Goal: Find specific page/section: Find specific page/section

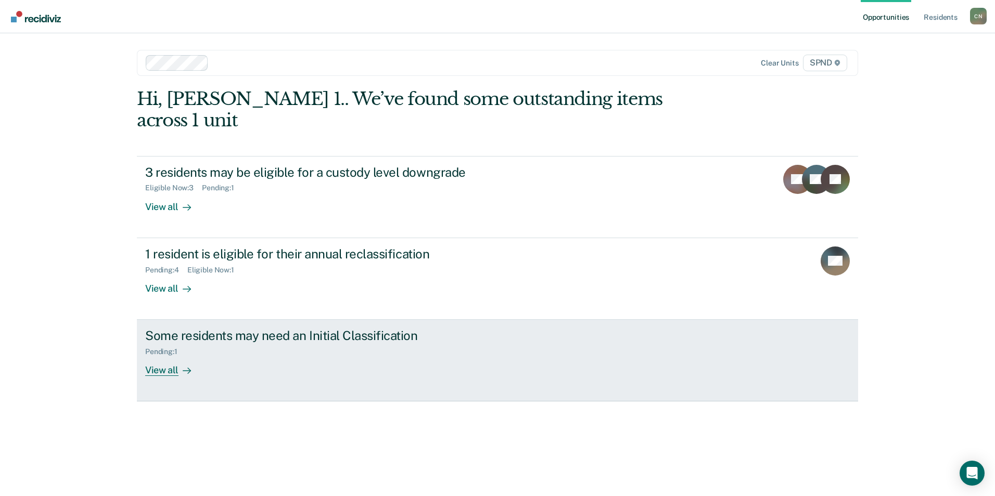
click at [169, 356] on div "View all" at bounding box center [174, 366] width 58 height 20
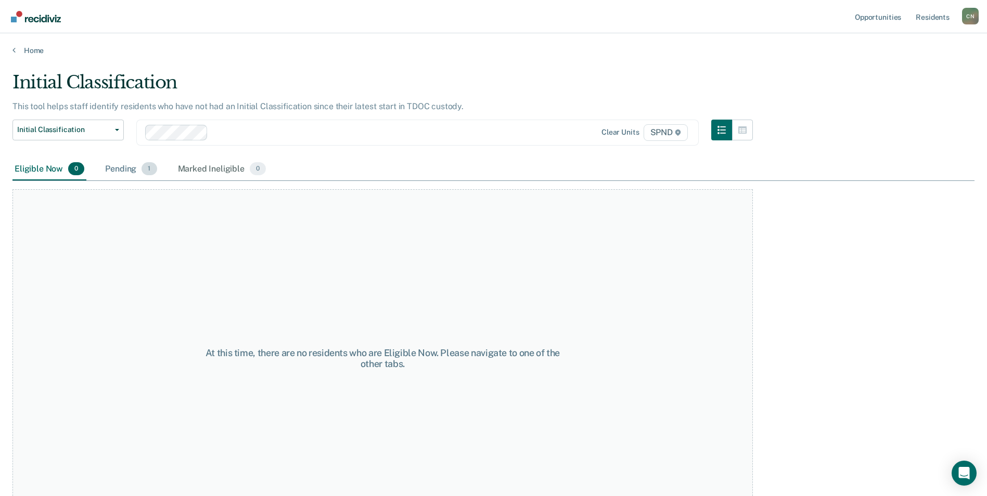
click at [128, 172] on div "Pending 1" at bounding box center [131, 169] width 56 height 23
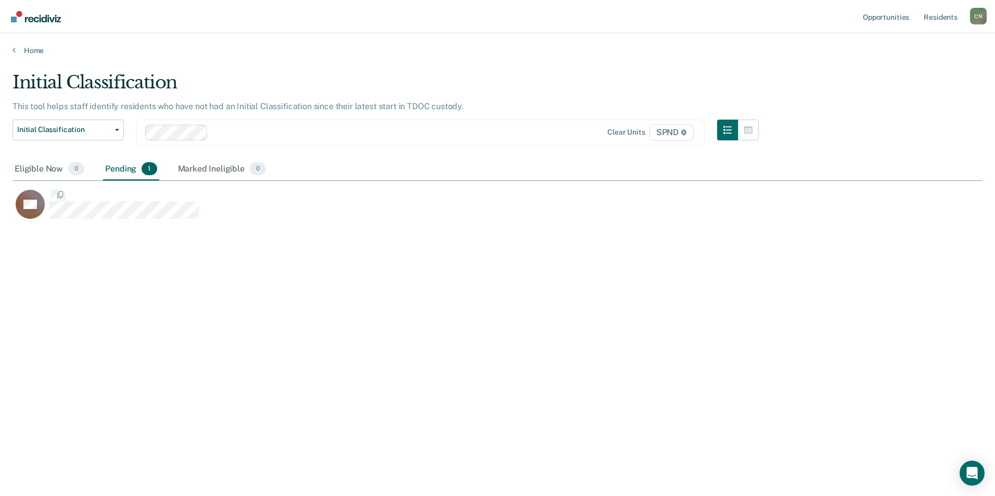
scroll to position [339, 962]
click at [13, 53] on icon at bounding box center [13, 50] width 3 height 8
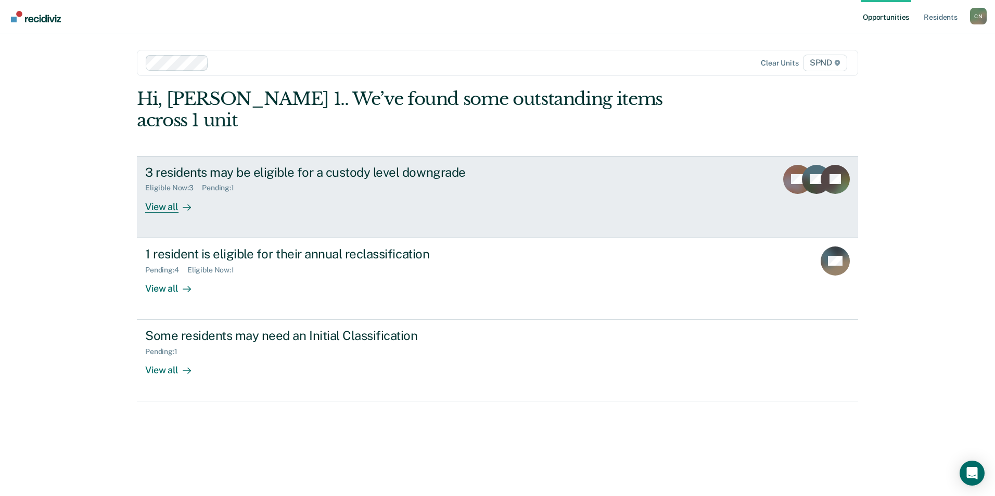
click at [166, 193] on div "View all" at bounding box center [174, 203] width 58 height 20
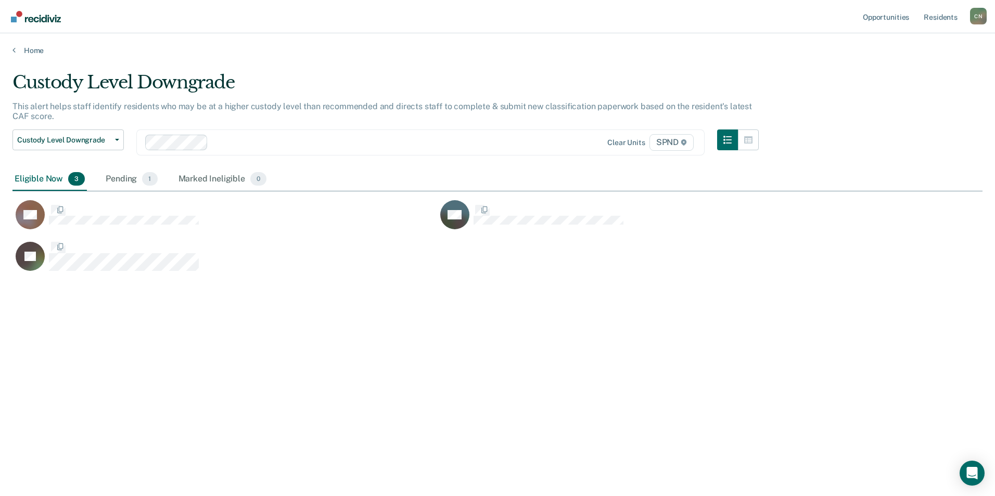
scroll to position [339, 962]
click at [130, 179] on div "Pending 1" at bounding box center [132, 179] width 56 height 23
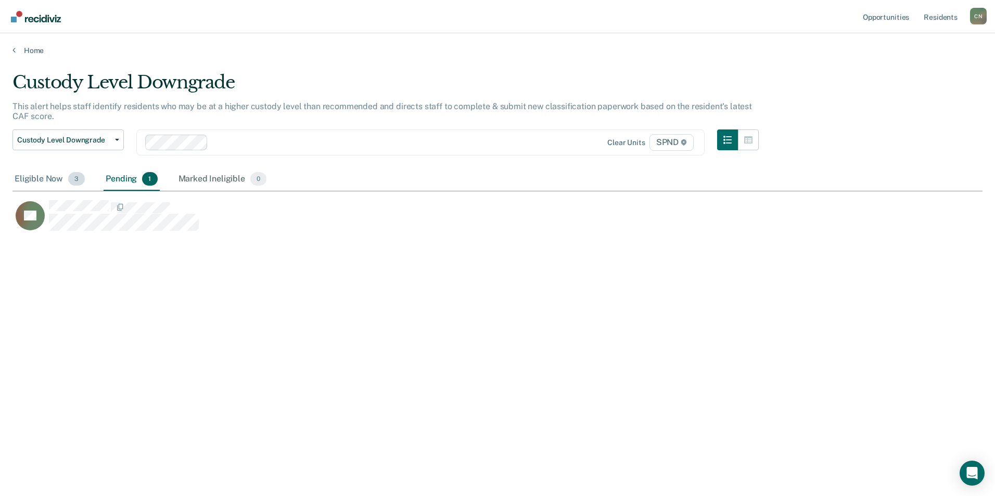
click at [35, 183] on div "Eligible Now 3" at bounding box center [49, 179] width 74 height 23
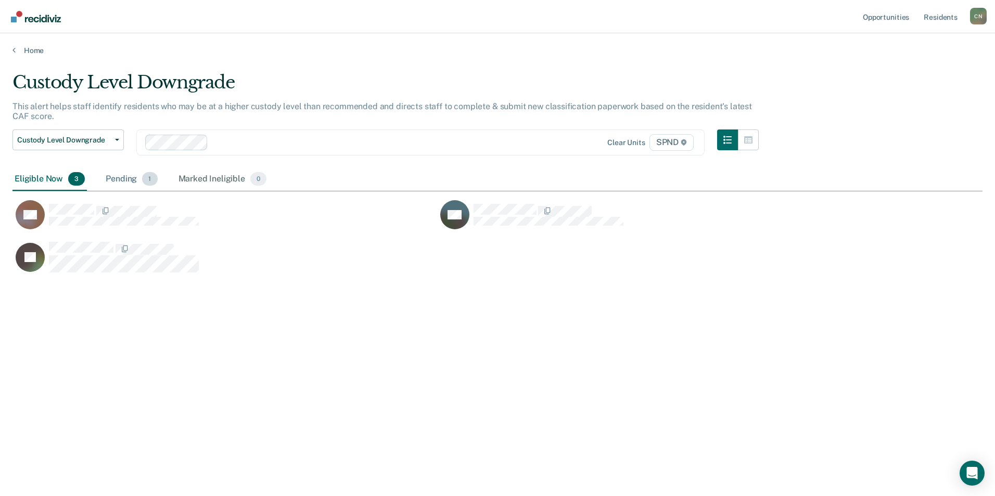
click at [123, 179] on div "Pending 1" at bounding box center [132, 179] width 56 height 23
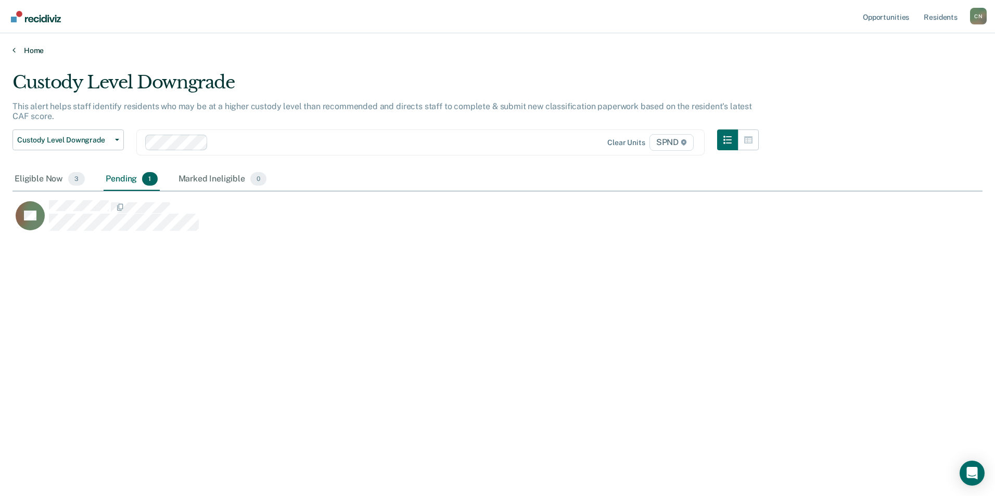
click at [14, 51] on icon at bounding box center [13, 50] width 3 height 8
